Goal: Find specific page/section: Find specific page/section

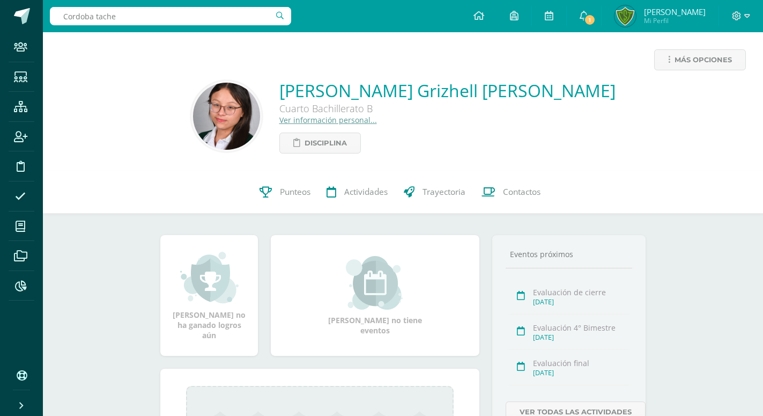
click at [90, 18] on input "Cordoba tache" at bounding box center [170, 16] width 241 height 18
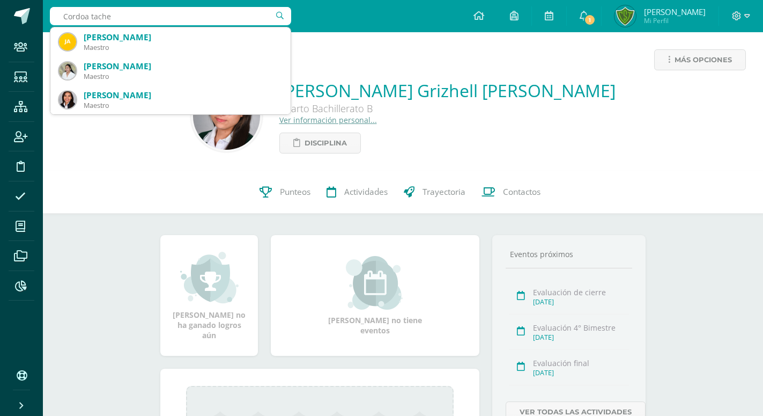
type input "[PERSON_NAME] tache"
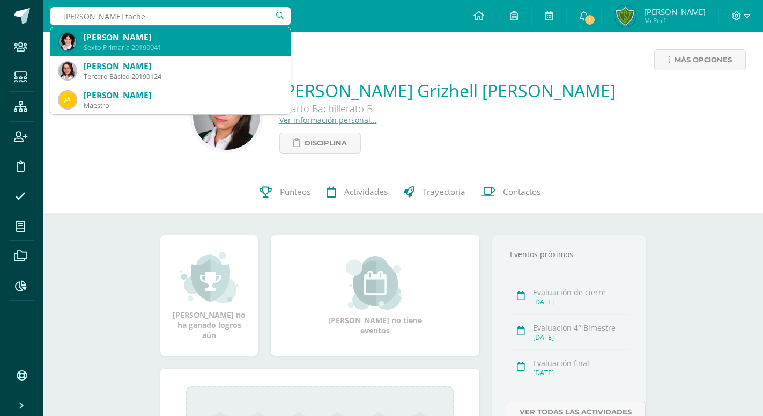
click at [158, 36] on div "[PERSON_NAME]" at bounding box center [183, 37] width 198 height 11
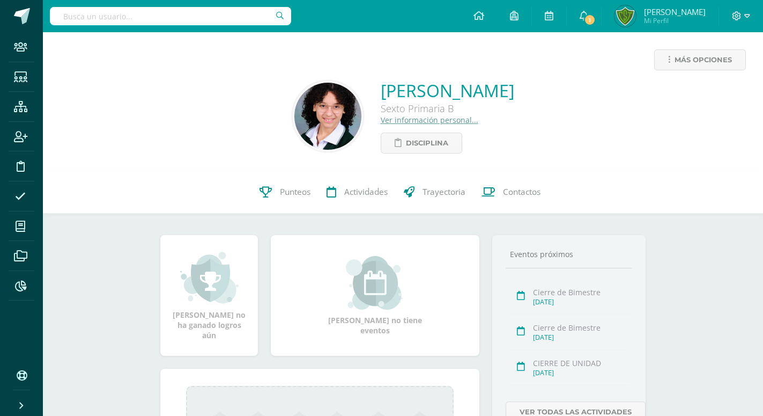
click at [381, 123] on link "Ver información personal..." at bounding box center [430, 120] width 98 height 10
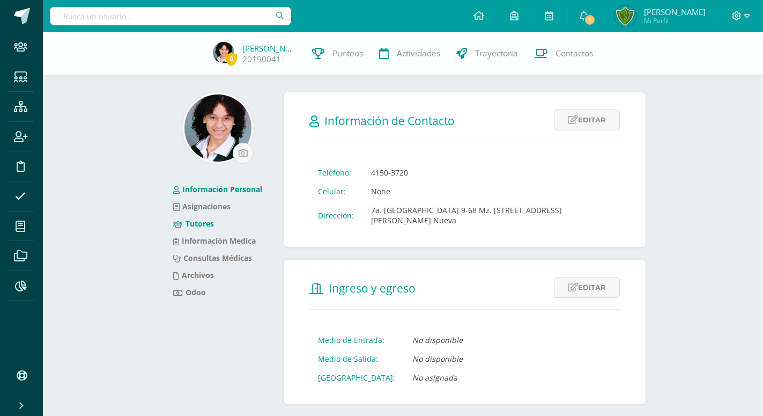
click at [200, 219] on link "Tutores" at bounding box center [193, 223] width 41 height 10
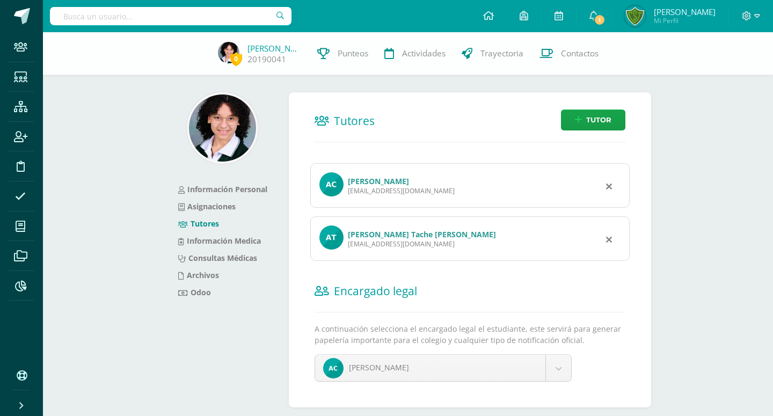
click at [364, 229] on link "[PERSON_NAME] Tache [PERSON_NAME]" at bounding box center [422, 234] width 148 height 10
